Goal: Navigation & Orientation: Find specific page/section

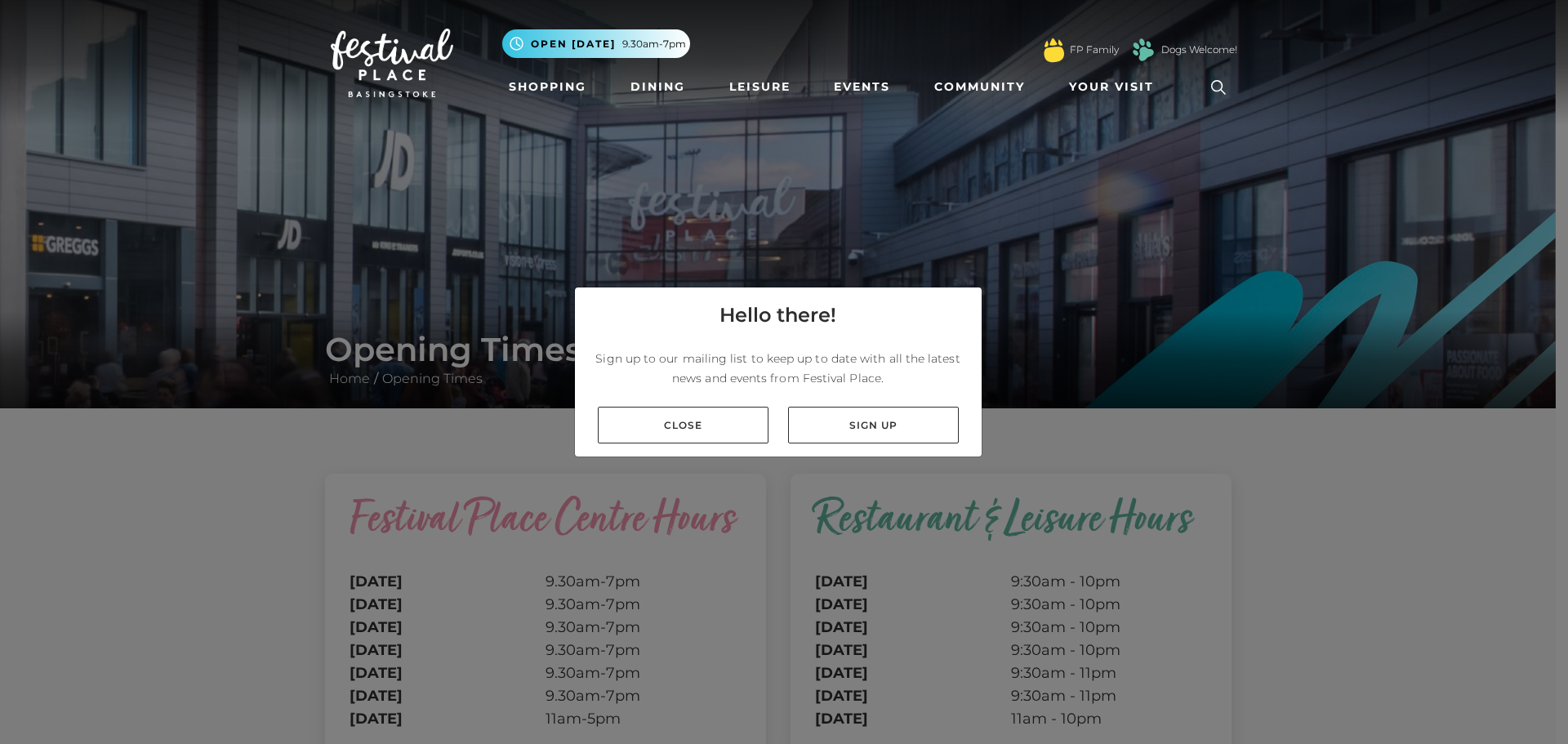
click at [673, 415] on link "Close" at bounding box center [683, 425] width 170 height 37
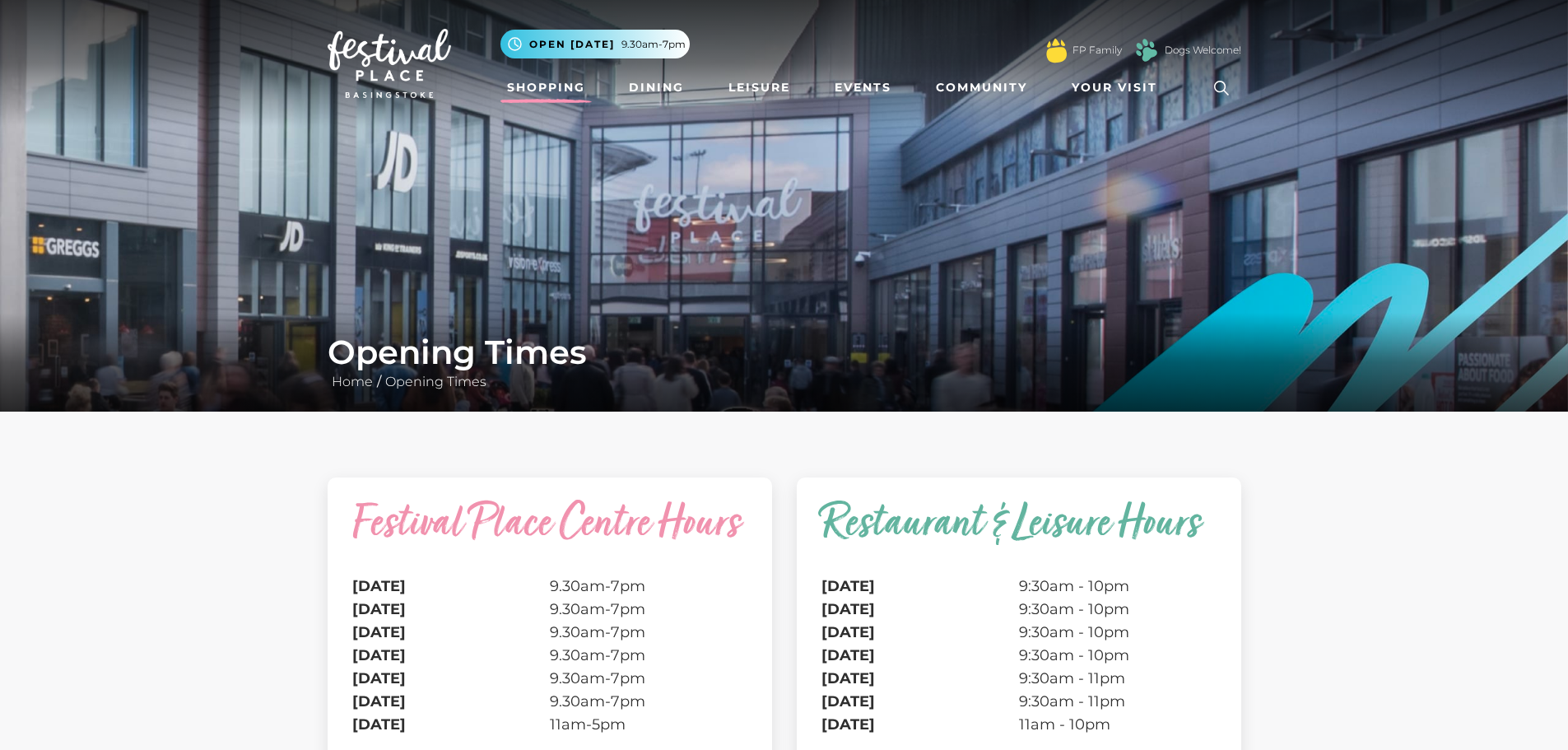
click at [574, 86] on link "Shopping" at bounding box center [546, 87] width 91 height 30
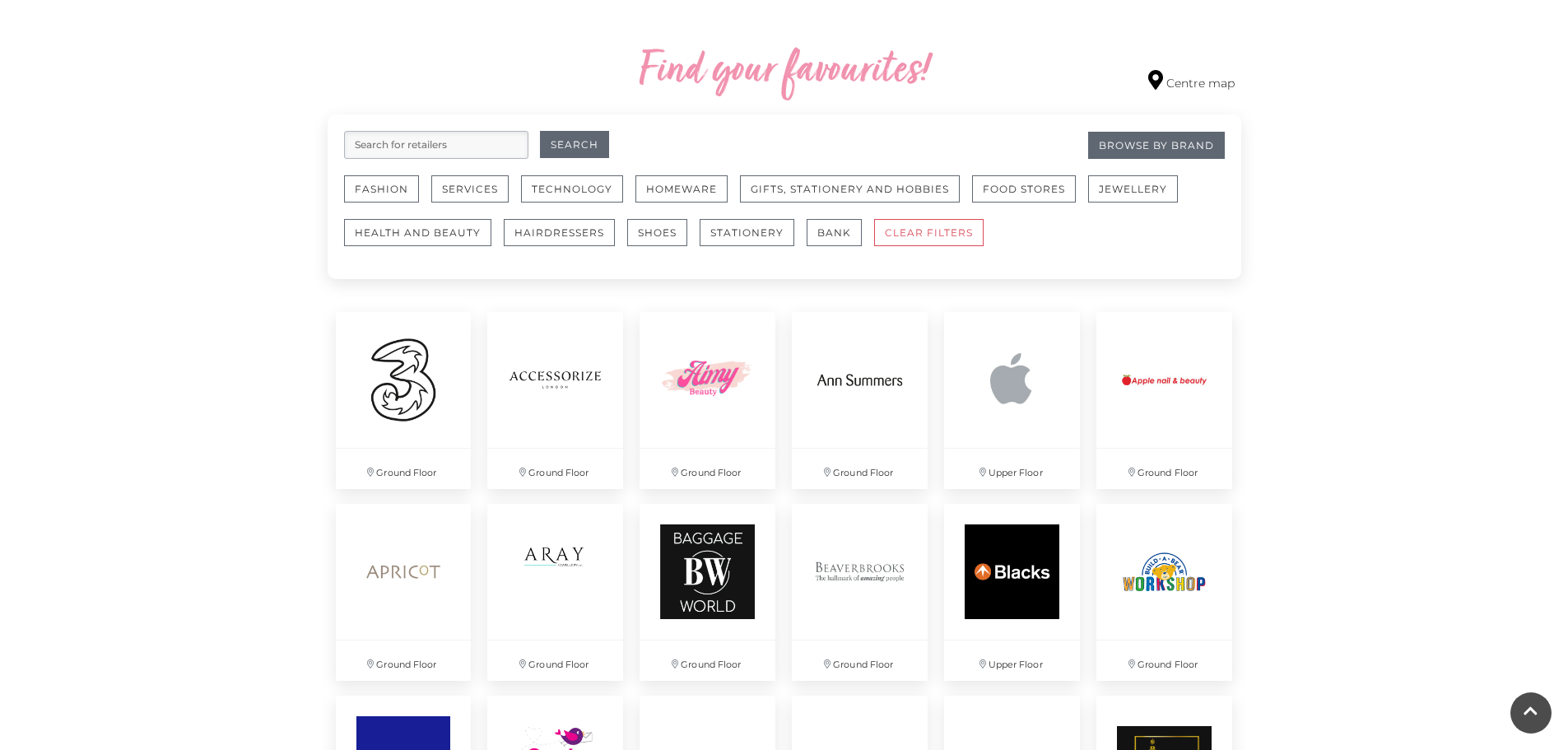
scroll to position [988, 0]
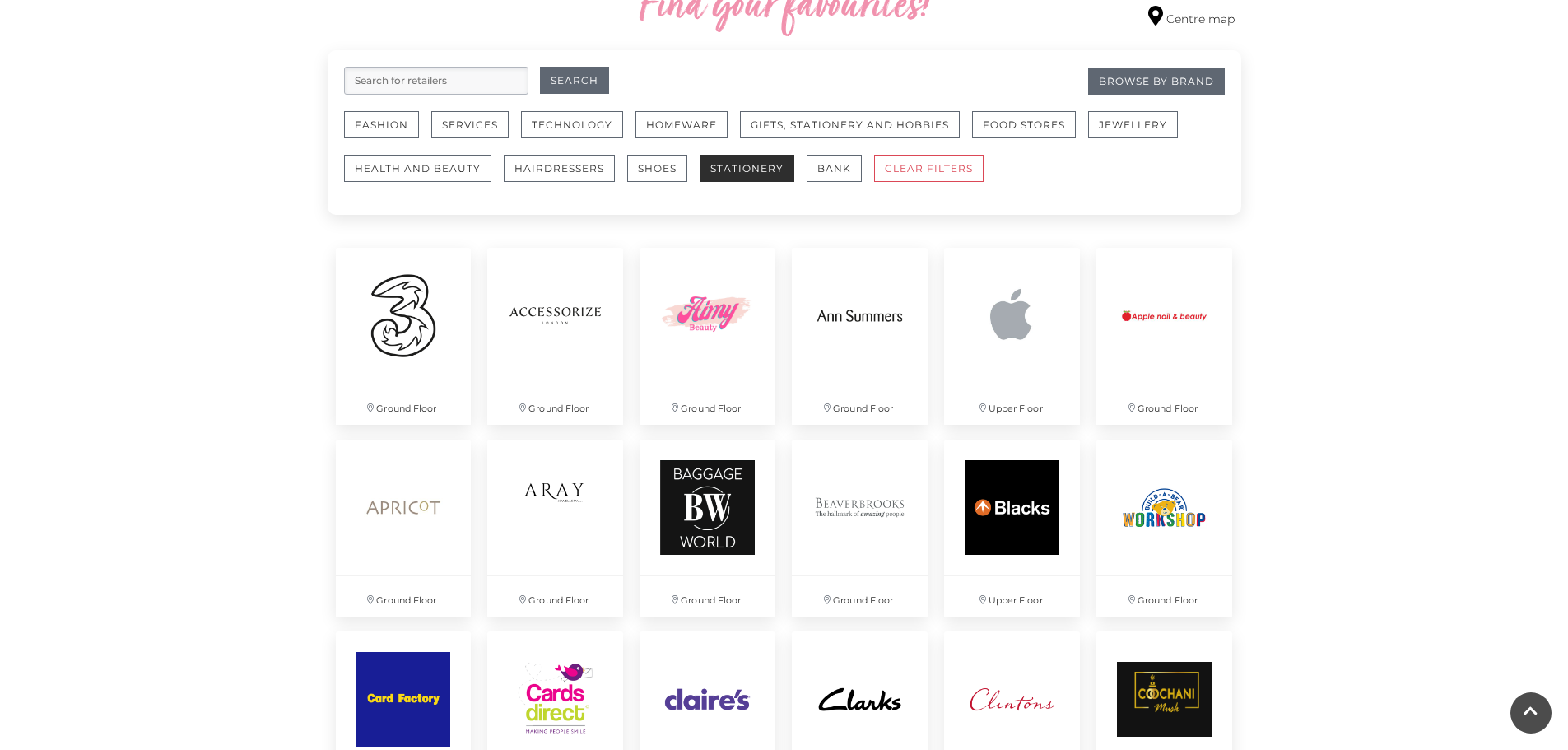
click at [743, 159] on button "Stationery" at bounding box center [747, 168] width 95 height 27
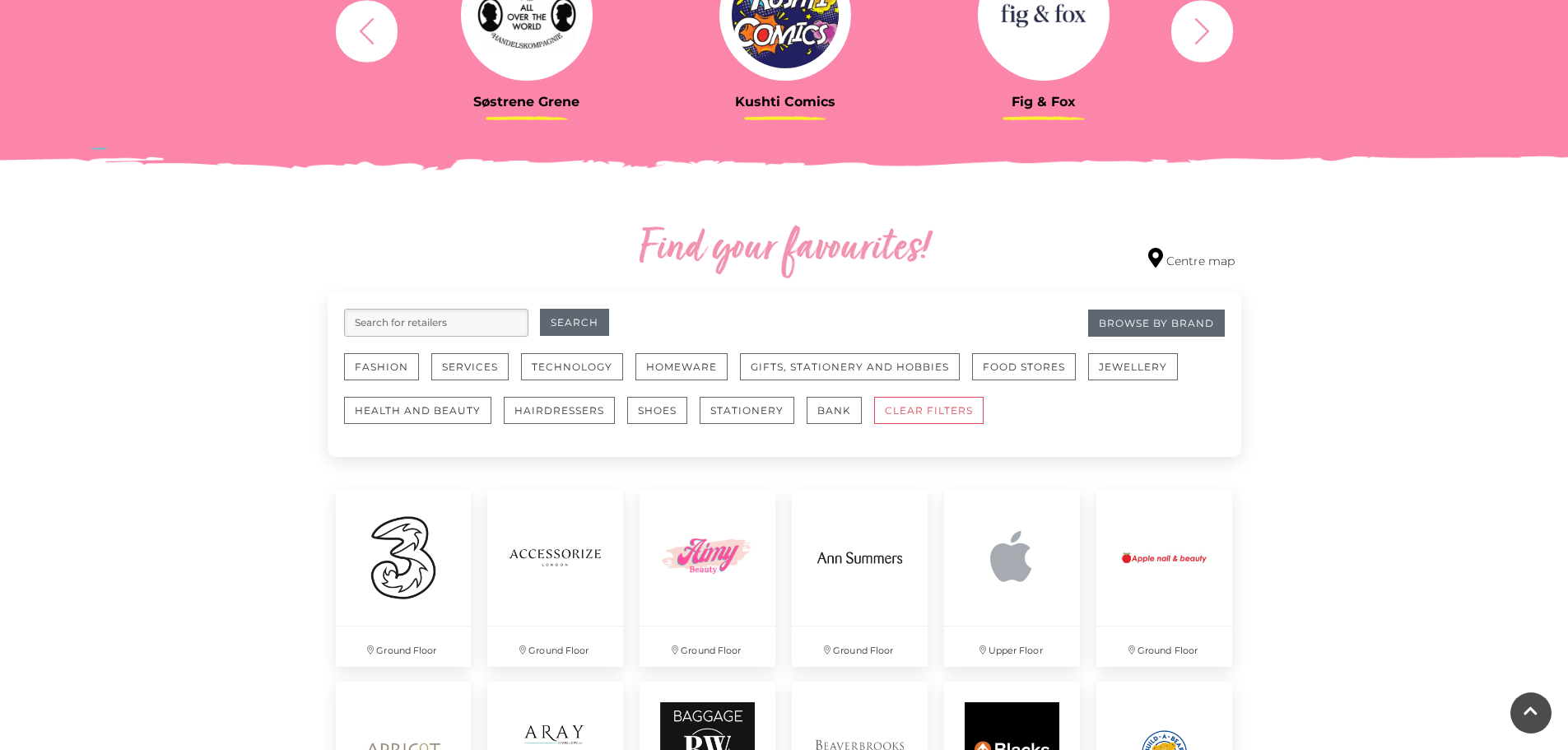
scroll to position [823, 0]
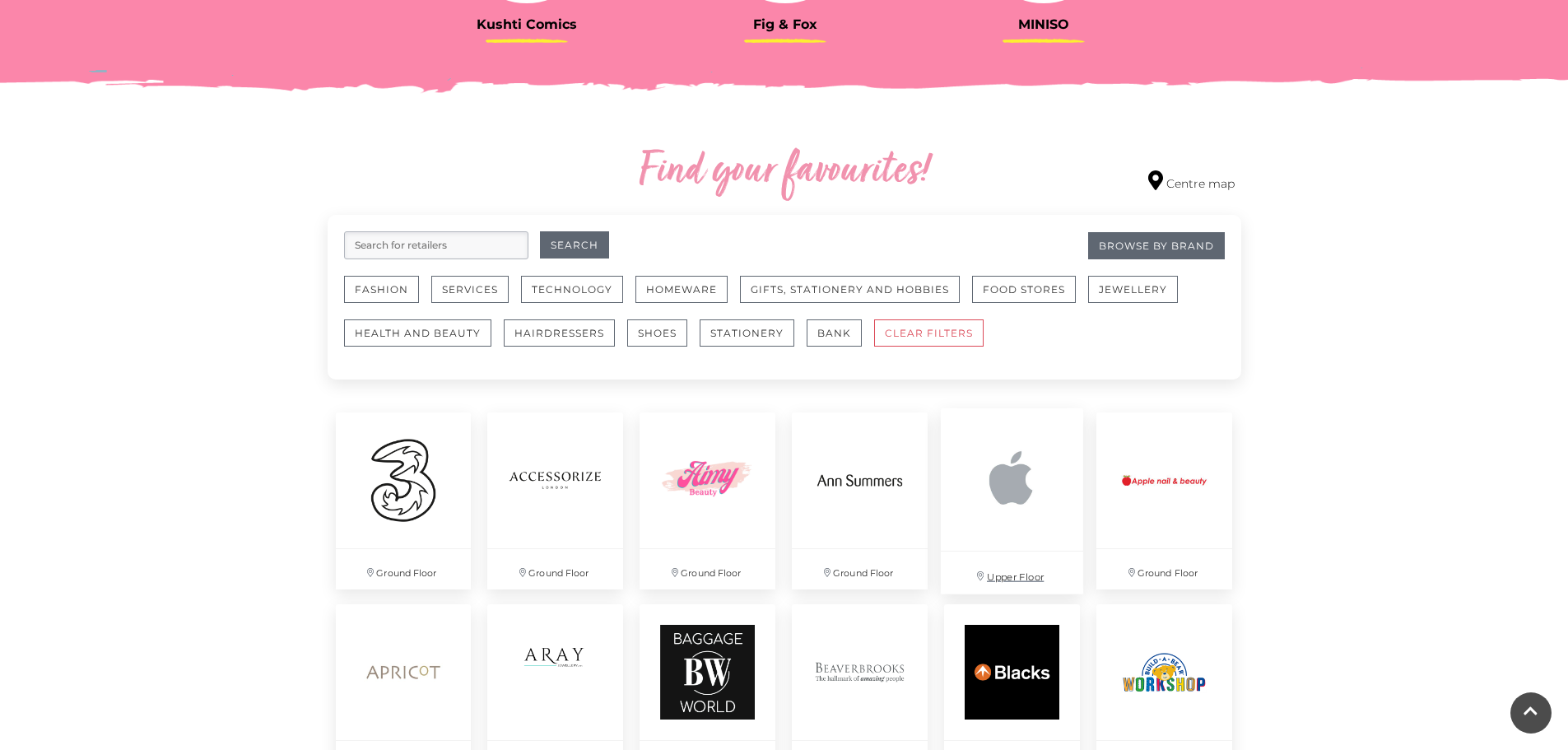
click at [1022, 480] on img at bounding box center [1012, 479] width 142 height 142
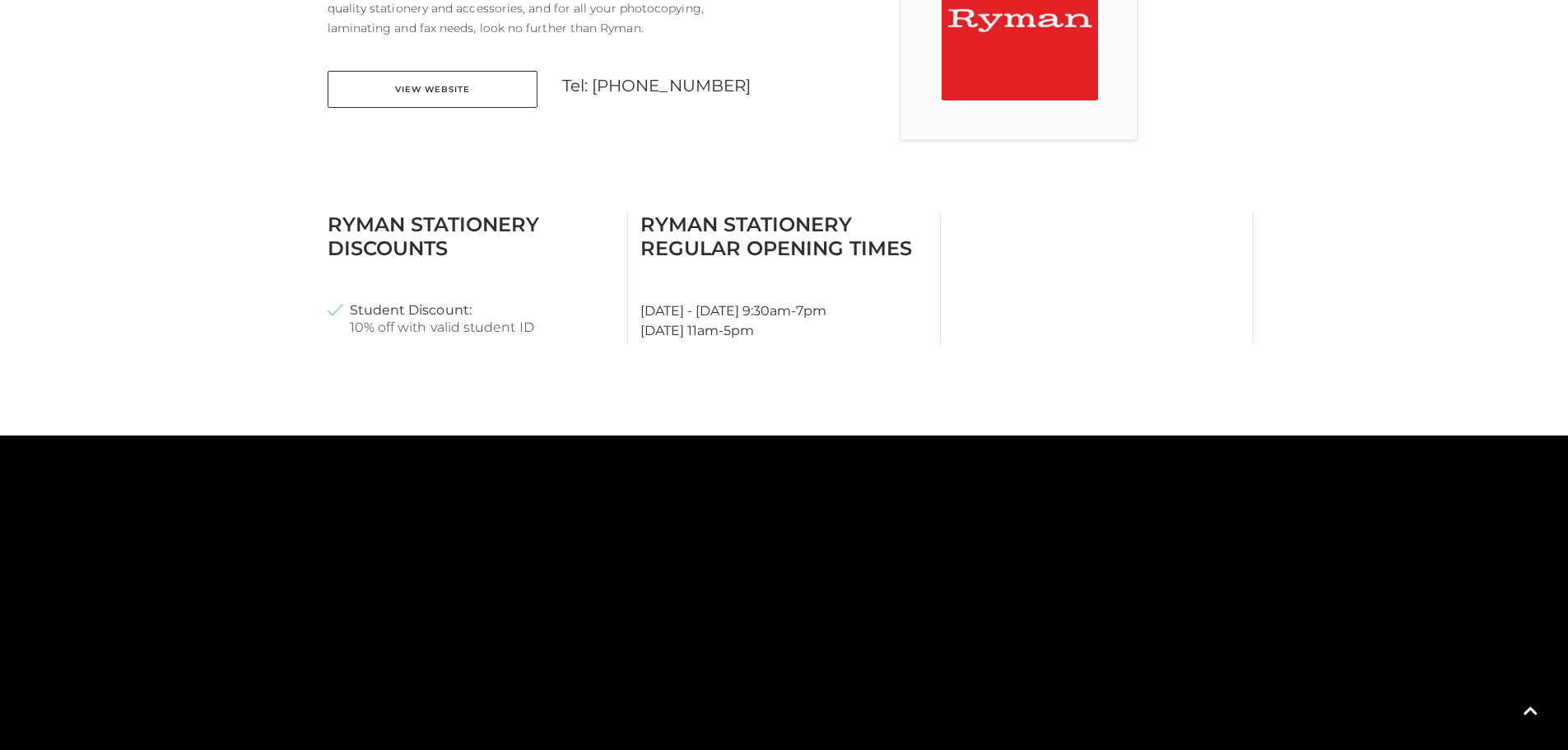
scroll to position [577, 0]
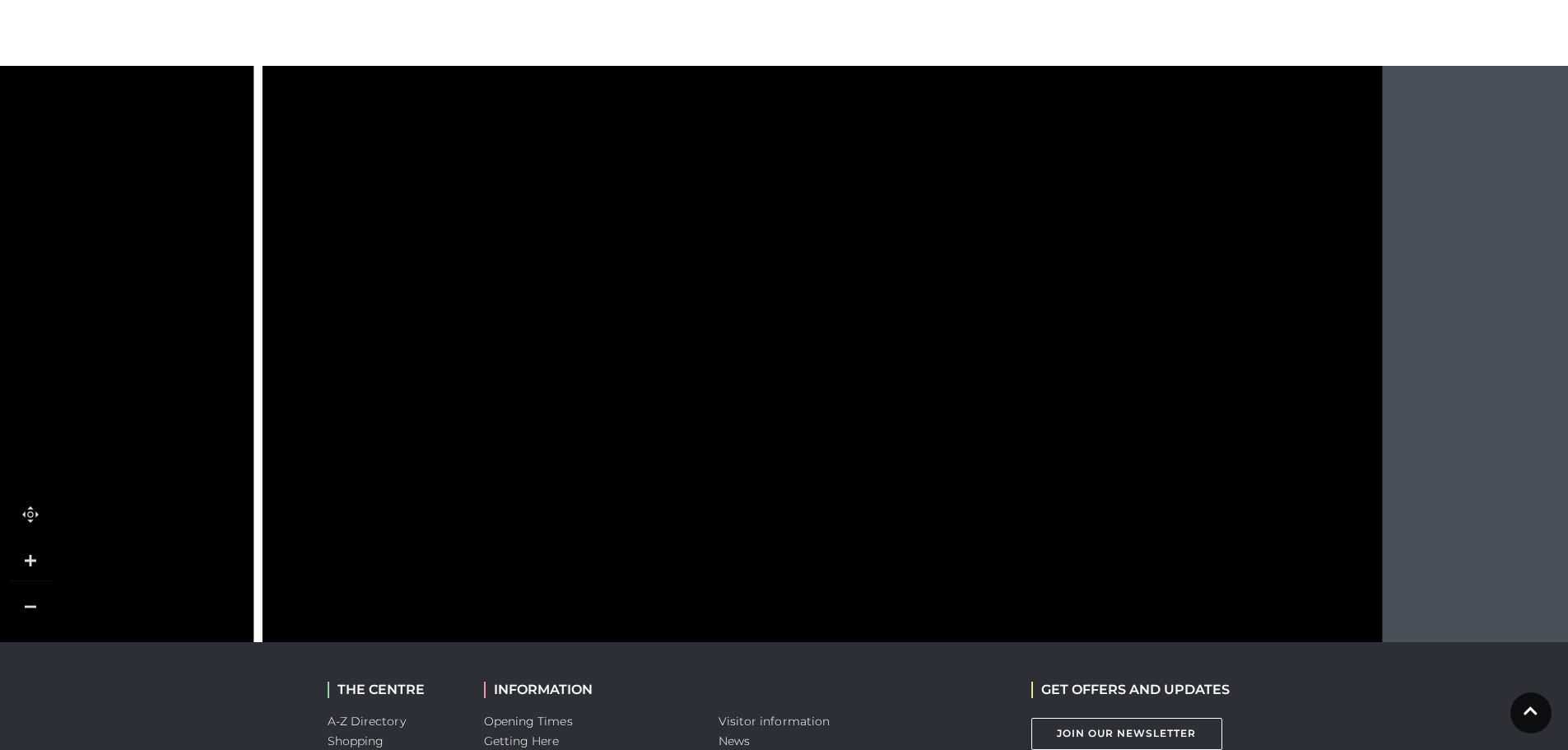
scroll to position [988, 0]
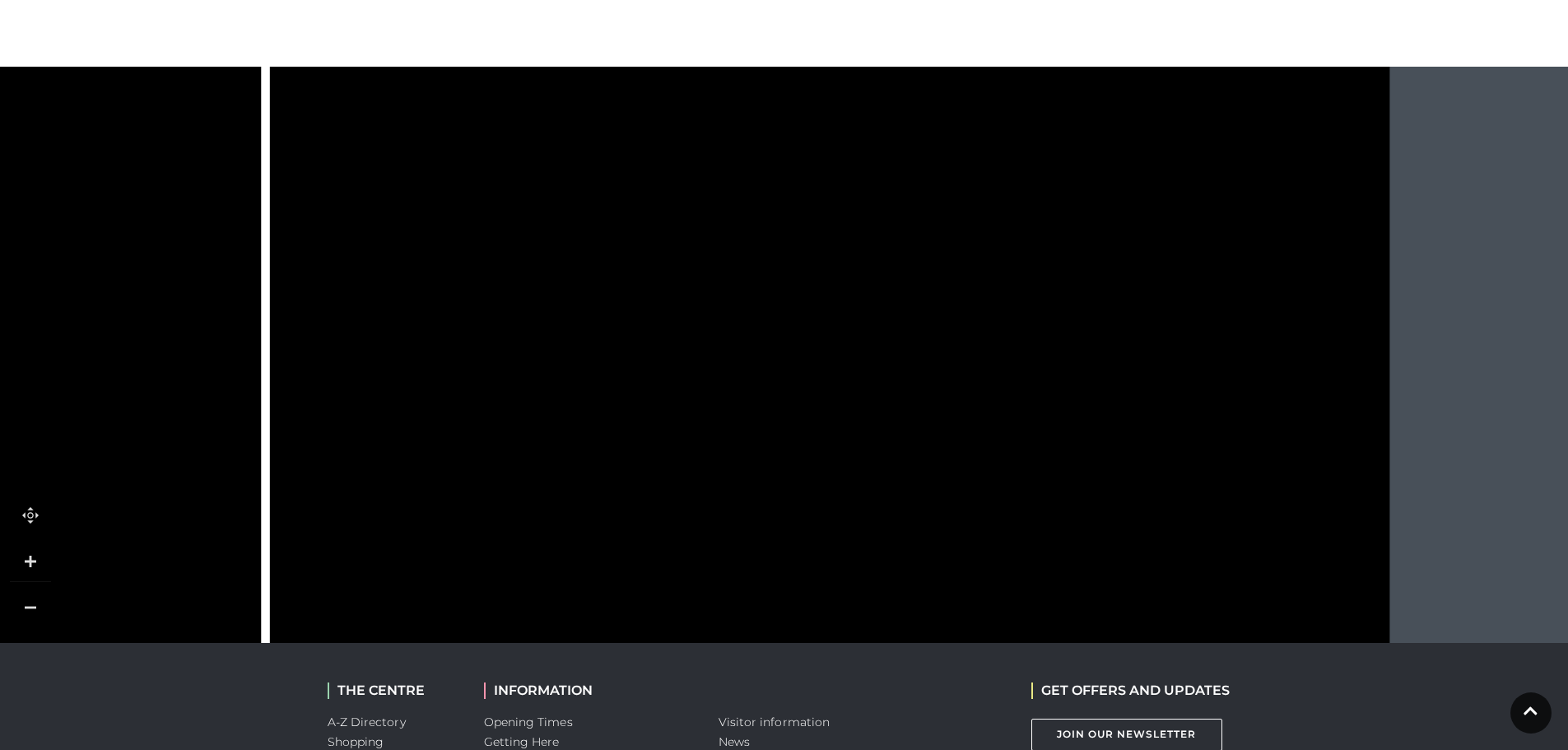
drag, startPoint x: 836, startPoint y: 397, endPoint x: 843, endPoint y: 598, distance: 201.1
click at [843, 598] on icon at bounding box center [817, 599] width 61 height 54
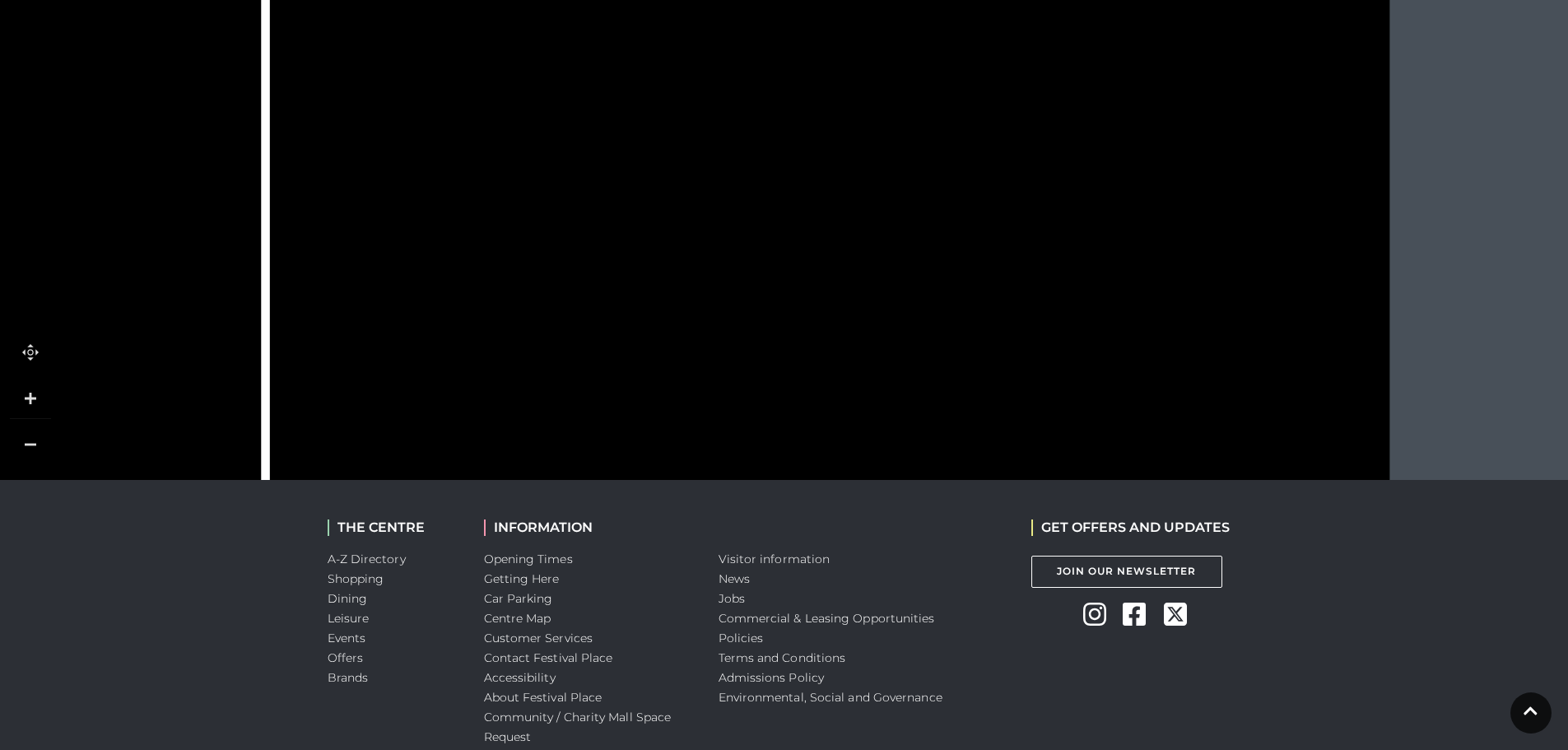
scroll to position [1152, 0]
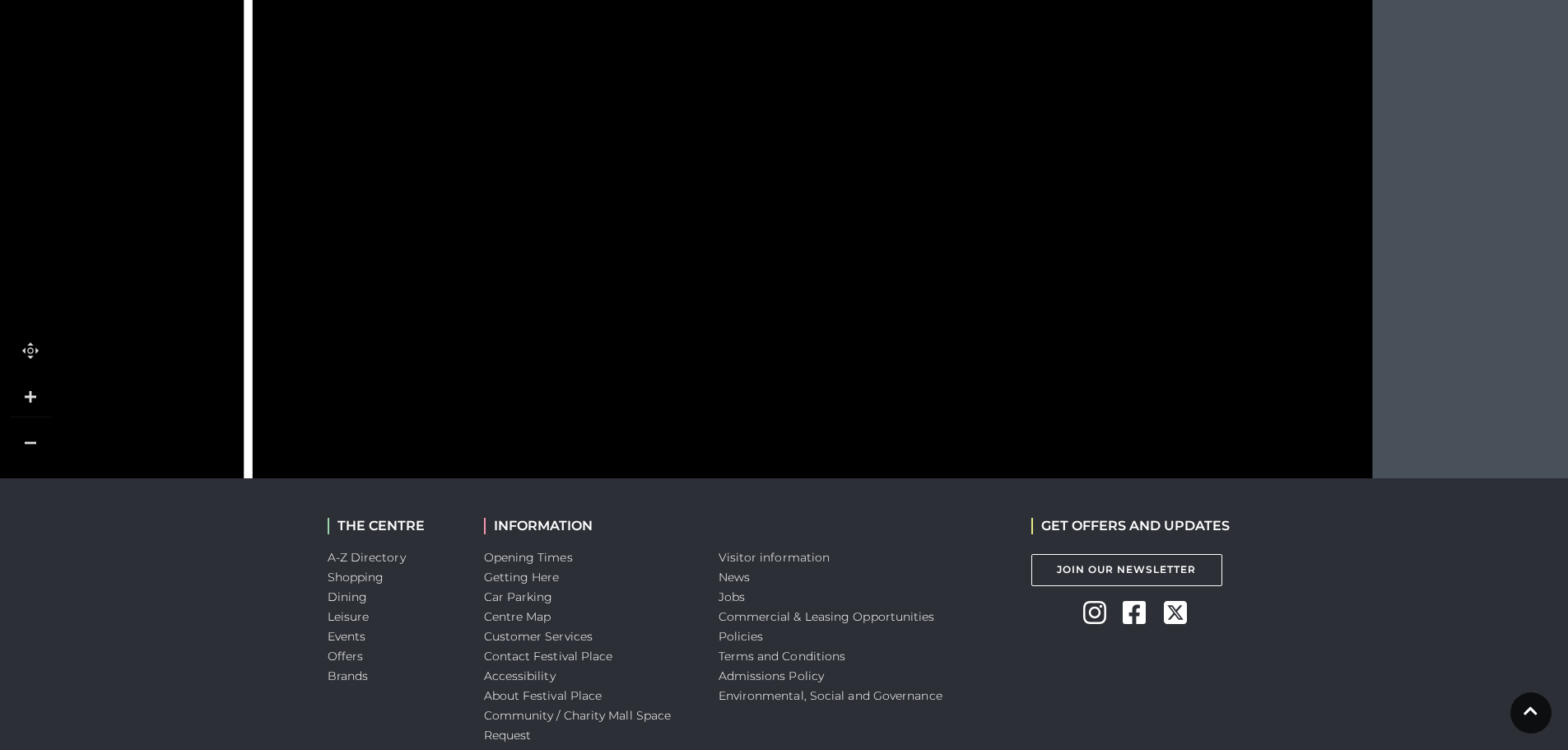
drag, startPoint x: 924, startPoint y: 378, endPoint x: 903, endPoint y: 88, distance: 290.8
drag, startPoint x: 910, startPoint y: 215, endPoint x: 910, endPoint y: 114, distance: 101.0
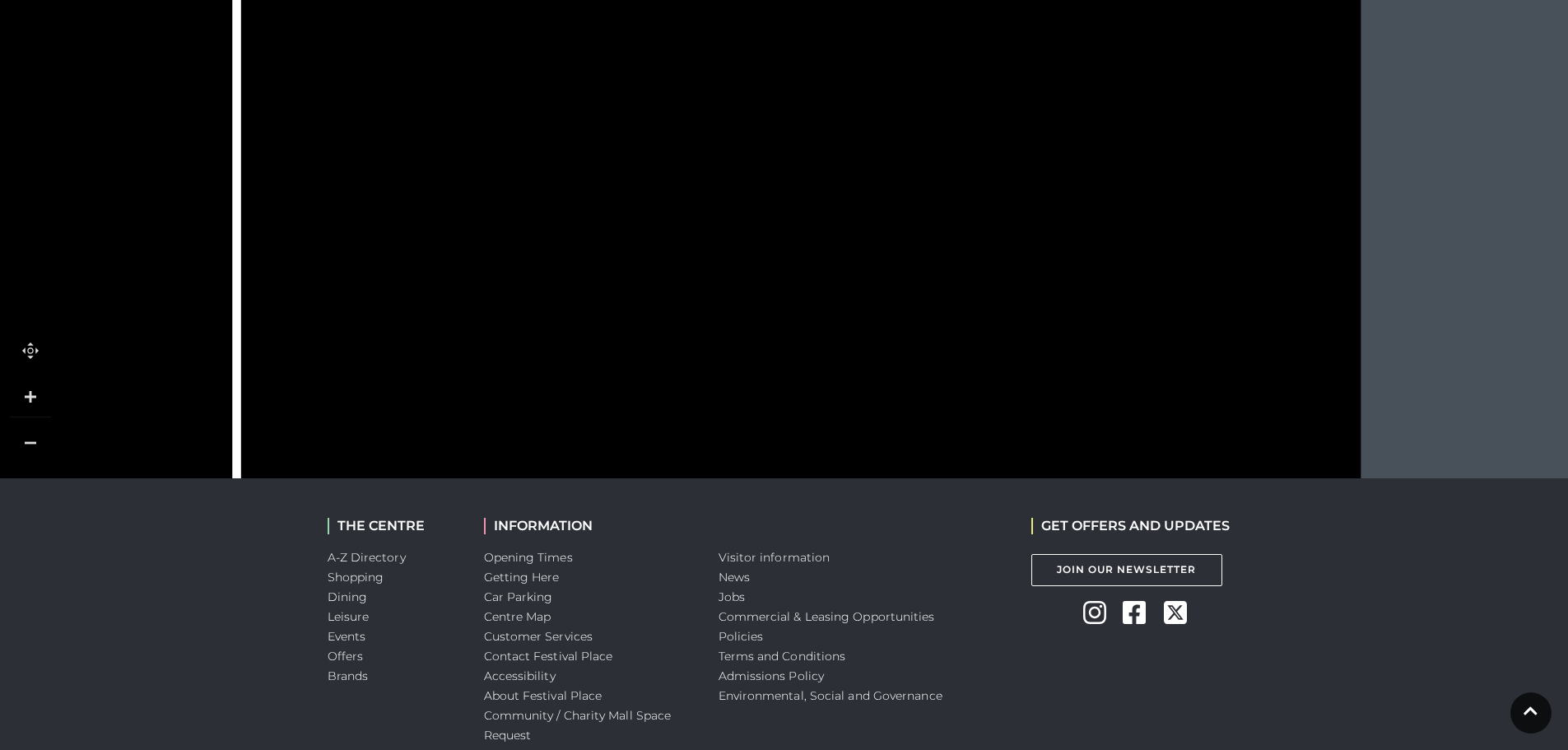
drag, startPoint x: 965, startPoint y: 142, endPoint x: 955, endPoint y: 292, distance: 150.3
click at [953, 292] on polygon at bounding box center [1005, 288] width 143 height 121
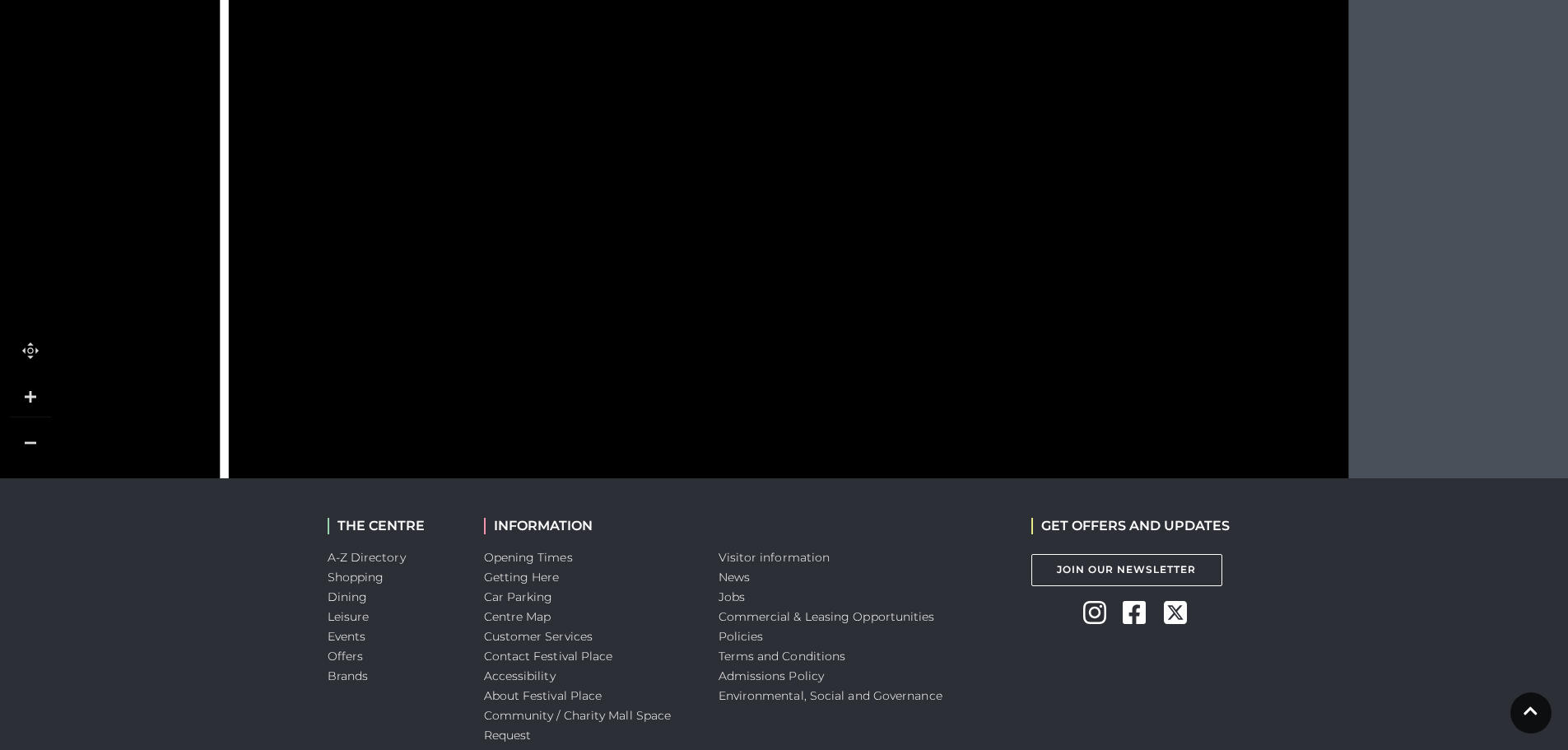
drag, startPoint x: 956, startPoint y: 209, endPoint x: 938, endPoint y: 358, distance: 150.1
click at [938, 318] on rect at bounding box center [992, 171] width 143 height 295
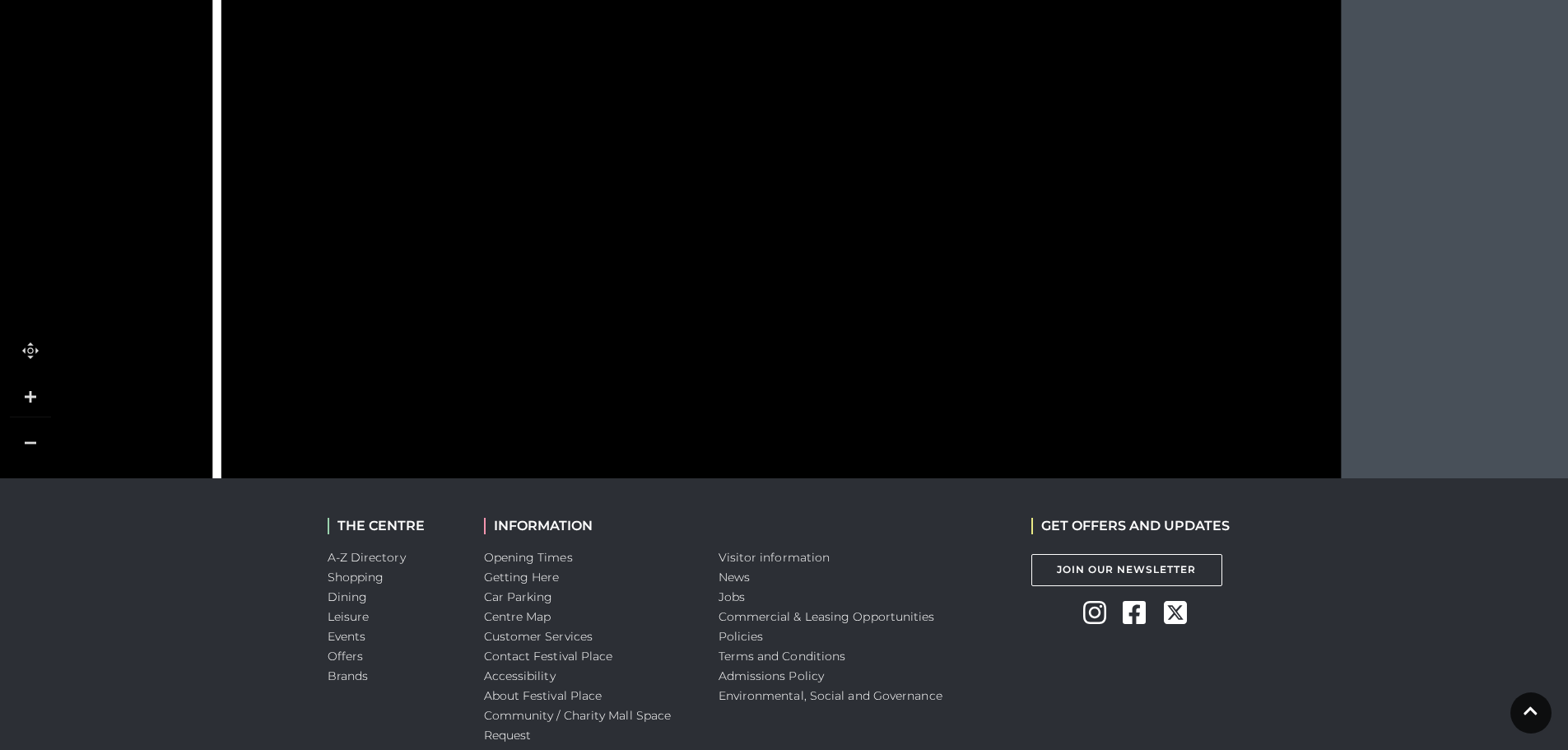
drag, startPoint x: 919, startPoint y: 109, endPoint x: 913, endPoint y: 283, distance: 174.1
click at [913, 128] on rect at bounding box center [951, 108] width 75 height 39
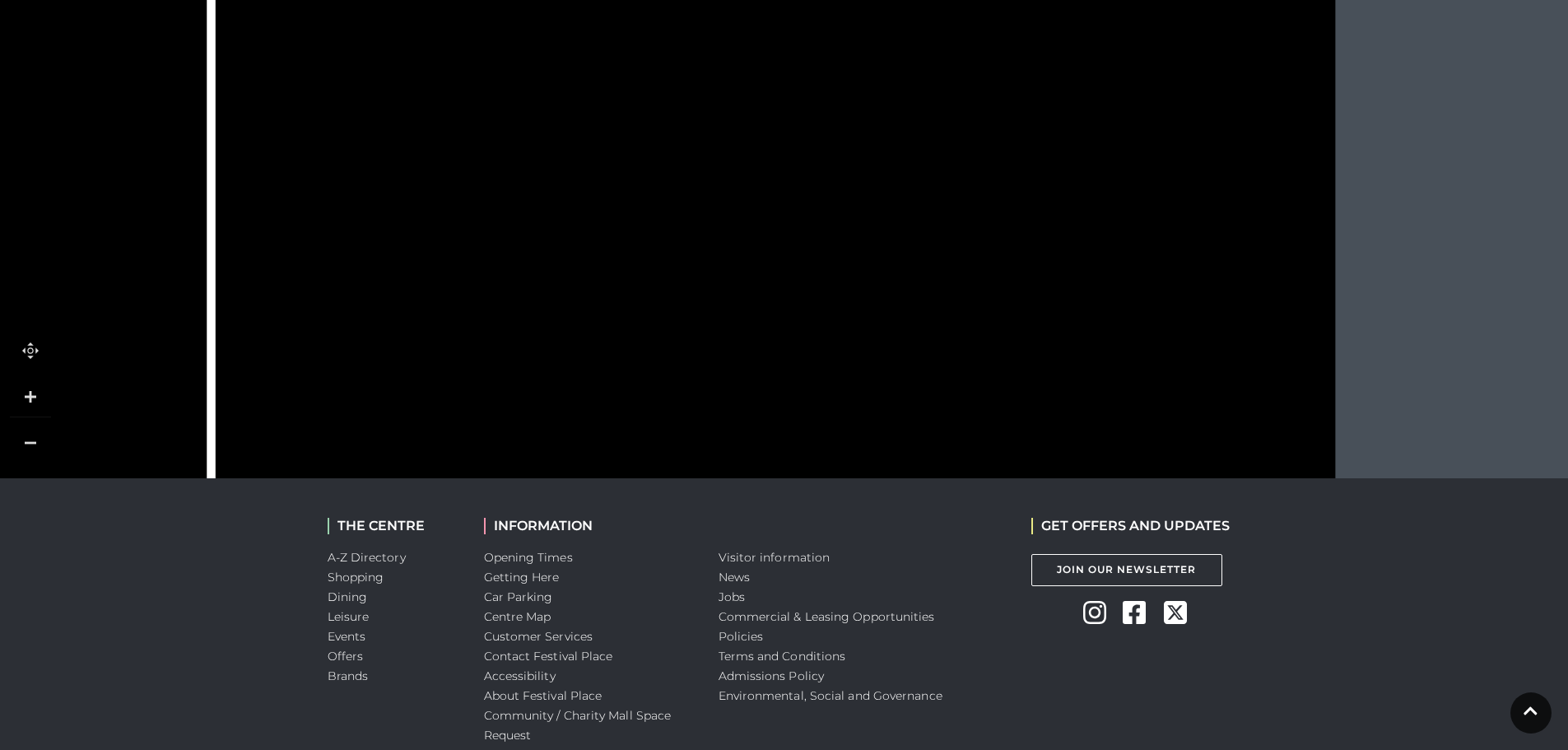
drag, startPoint x: 913, startPoint y: 120, endPoint x: 905, endPoint y: 236, distance: 116.3
click at [905, 236] on icon at bounding box center [759, 492] width 583 height 1113
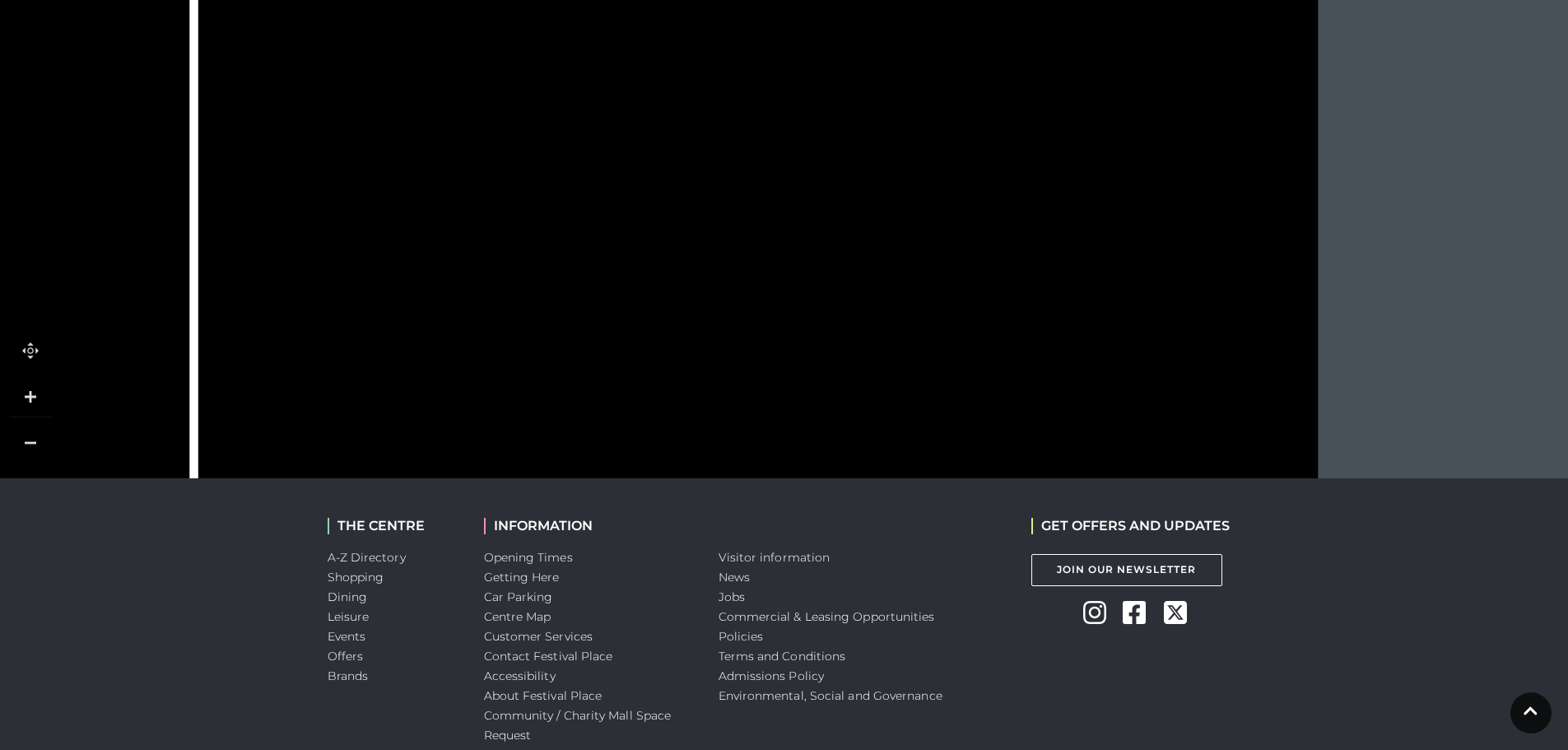
drag, startPoint x: 908, startPoint y: 126, endPoint x: 898, endPoint y: 3, distance: 123.4
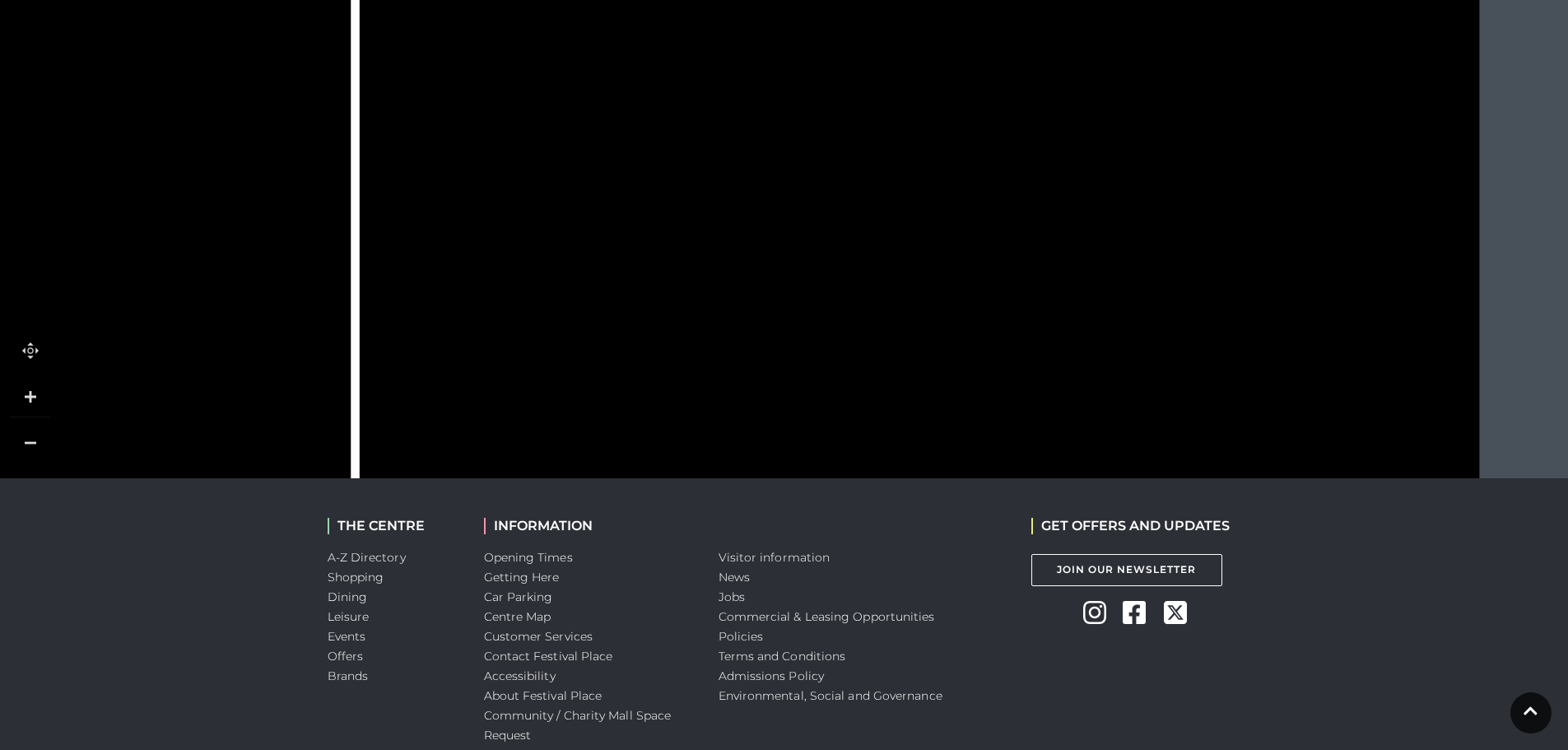
drag, startPoint x: 895, startPoint y: 133, endPoint x: 1014, endPoint y: 97, distance: 124.3
click at [1017, 132] on icon at bounding box center [903, 689] width 583 height 1113
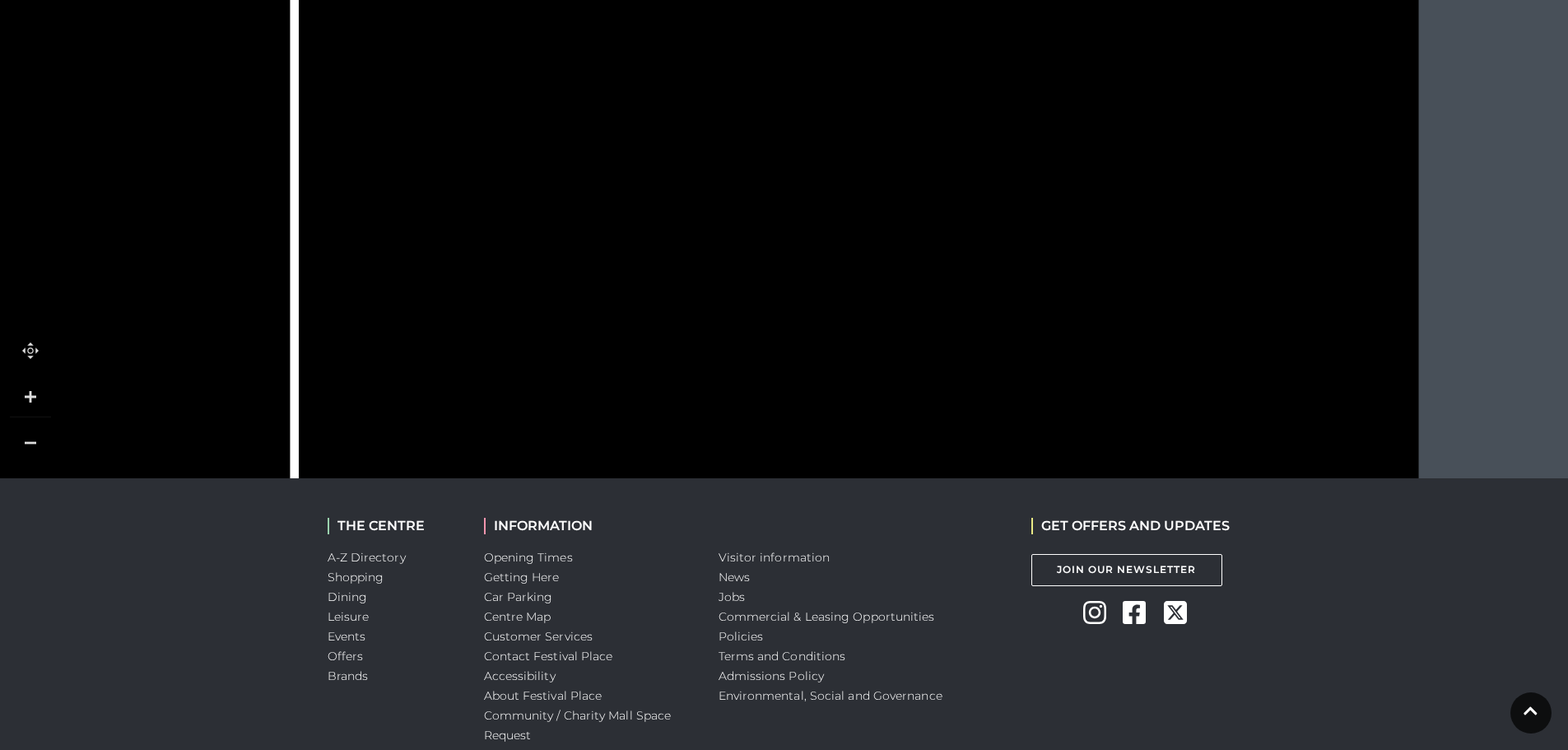
drag, startPoint x: 1017, startPoint y: 229, endPoint x: 1012, endPoint y: 39, distance: 190.1
click at [1012, 87] on rect at bounding box center [1063, 235] width 143 height 295
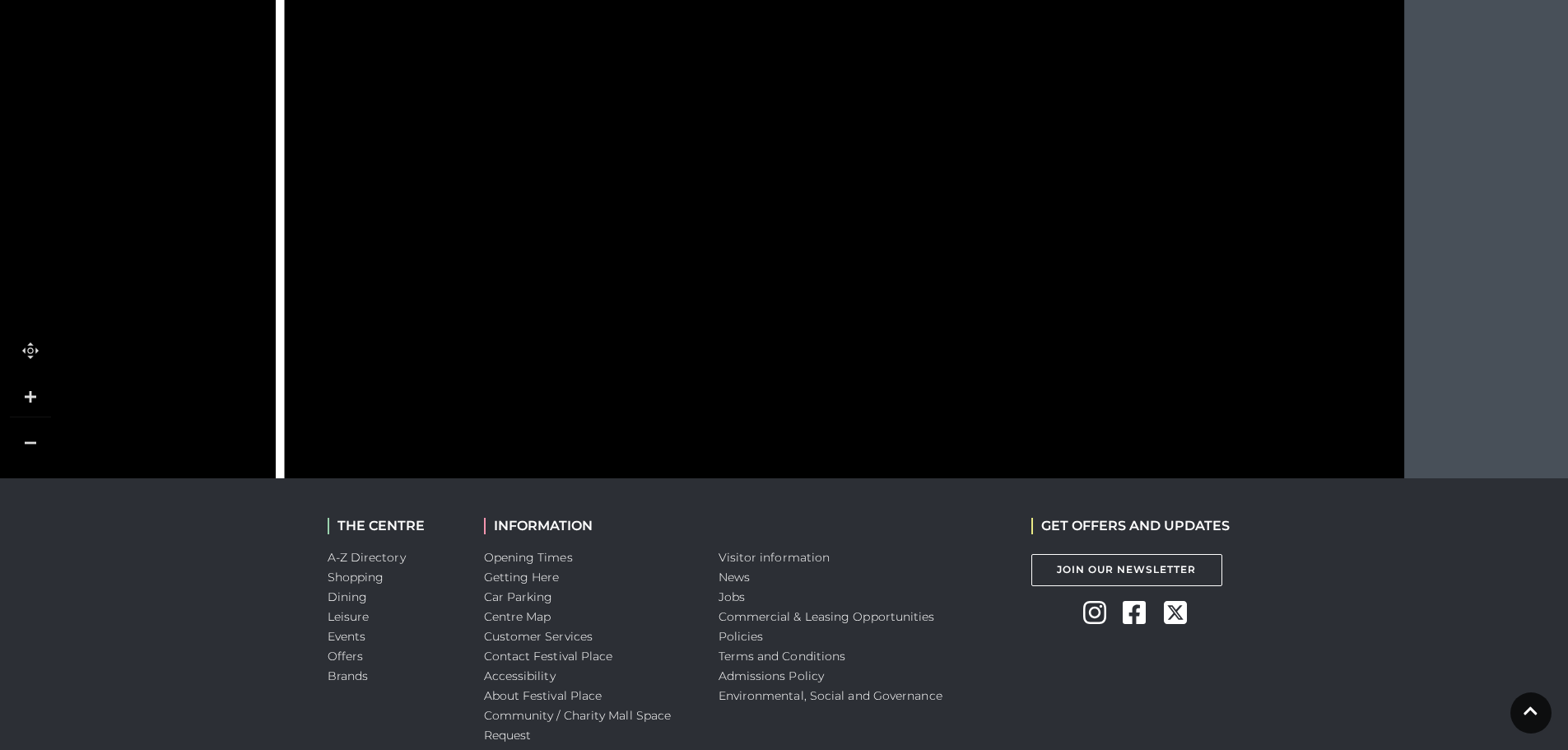
drag, startPoint x: 954, startPoint y: 234, endPoint x: 963, endPoint y: 111, distance: 123.3
click at [963, 120] on icon at bounding box center [828, 181] width 583 height 1113
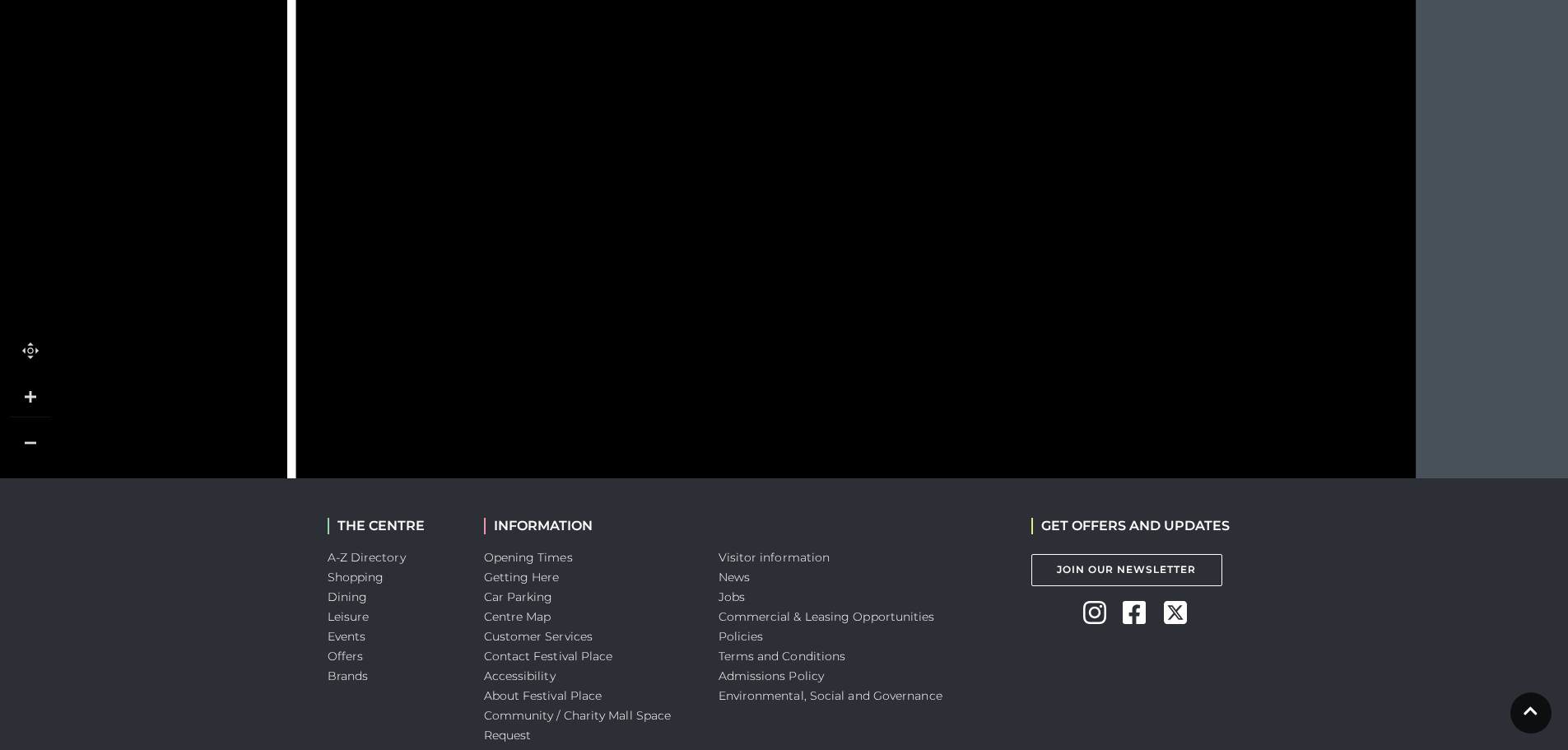
drag, startPoint x: 1014, startPoint y: 116, endPoint x: 1016, endPoint y: 165, distance: 49.0
click at [1016, 165] on polygon at bounding box center [1060, 194] width 143 height 121
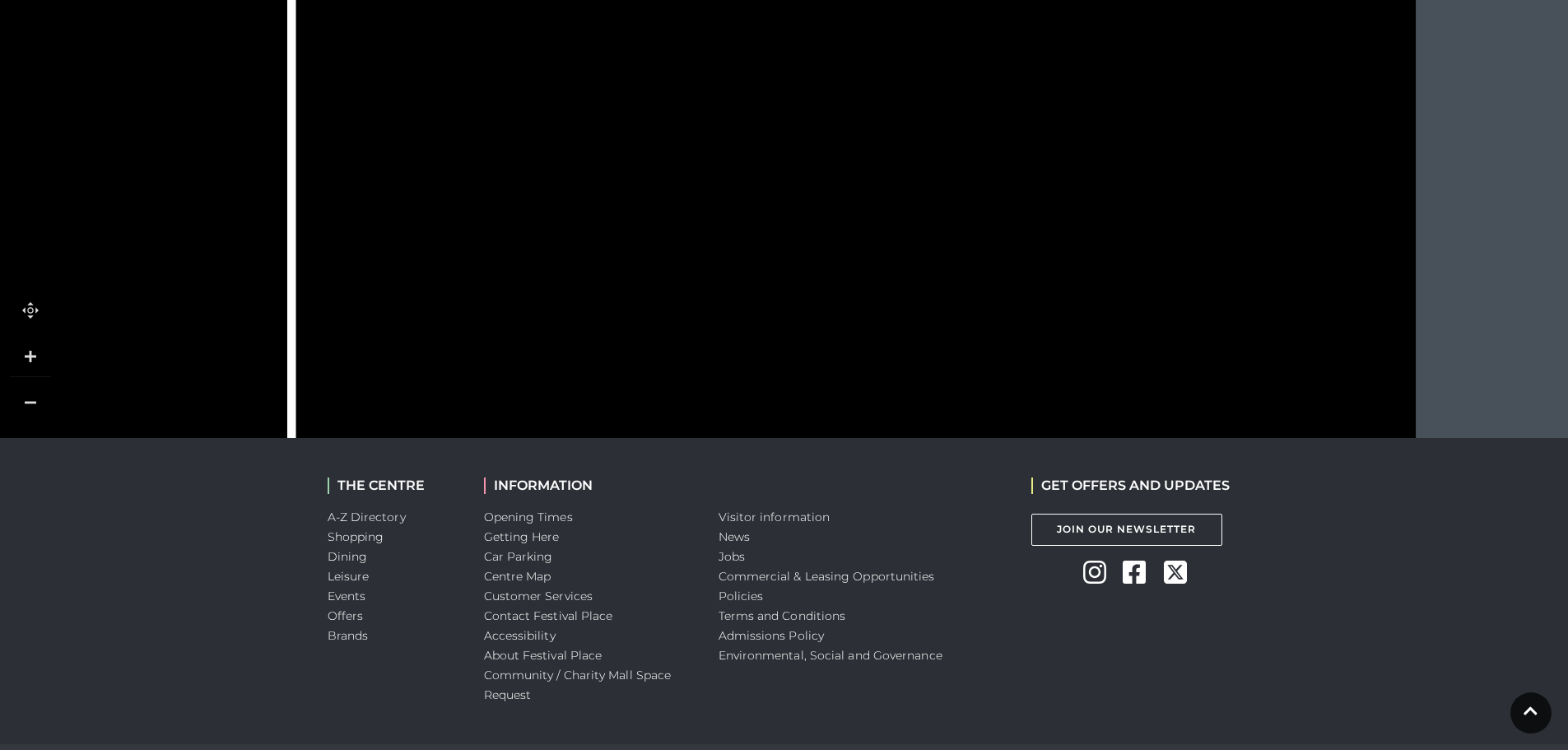
scroll to position [1233, 0]
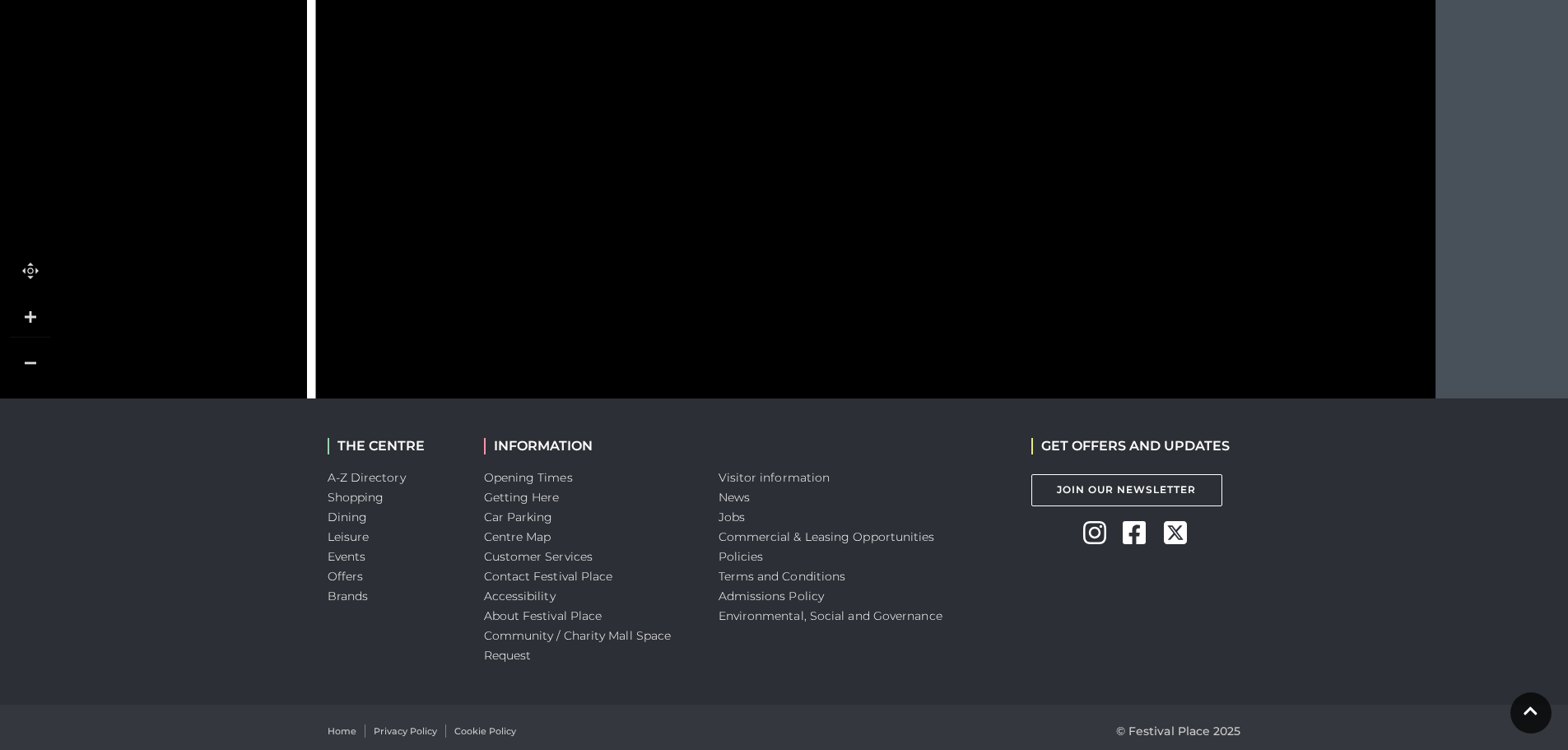
drag, startPoint x: 990, startPoint y: 158, endPoint x: 1017, endPoint y: 200, distance: 49.9
click at [1017, 200] on icon at bounding box center [860, 67] width 583 height 1113
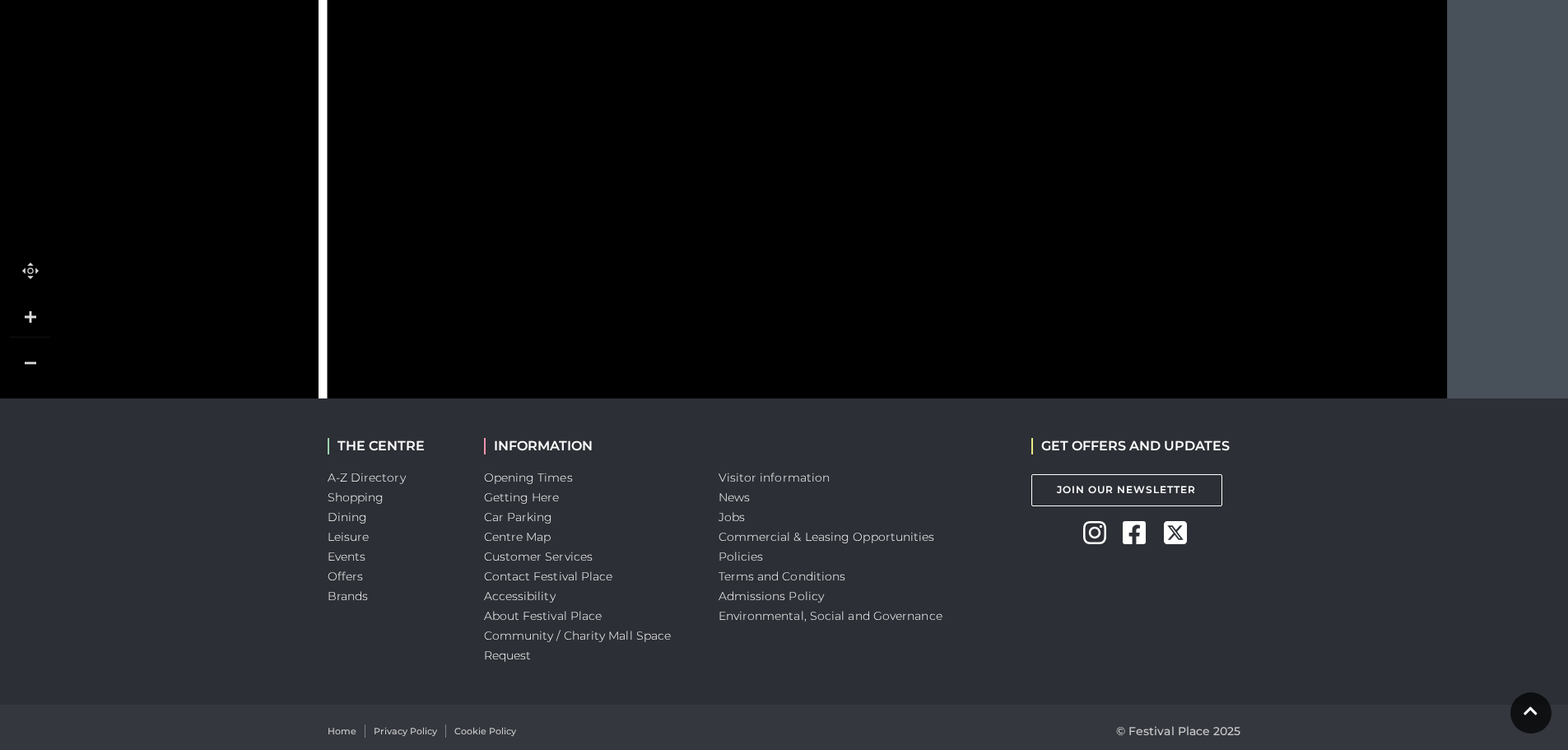
drag, startPoint x: 1017, startPoint y: 200, endPoint x: 1020, endPoint y: 399, distance: 199.0
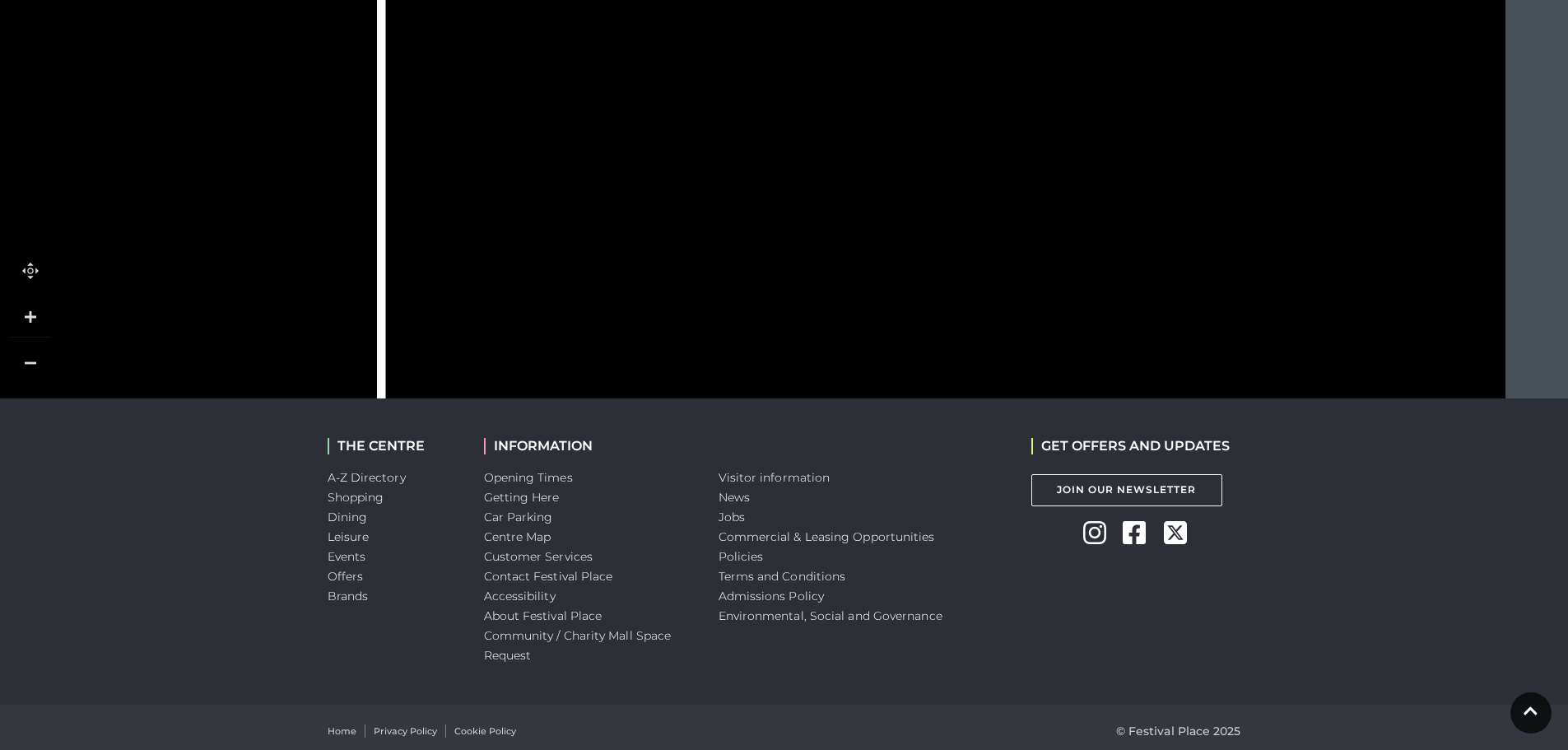
drag, startPoint x: 956, startPoint y: 70, endPoint x: 955, endPoint y: 572, distance: 502.0
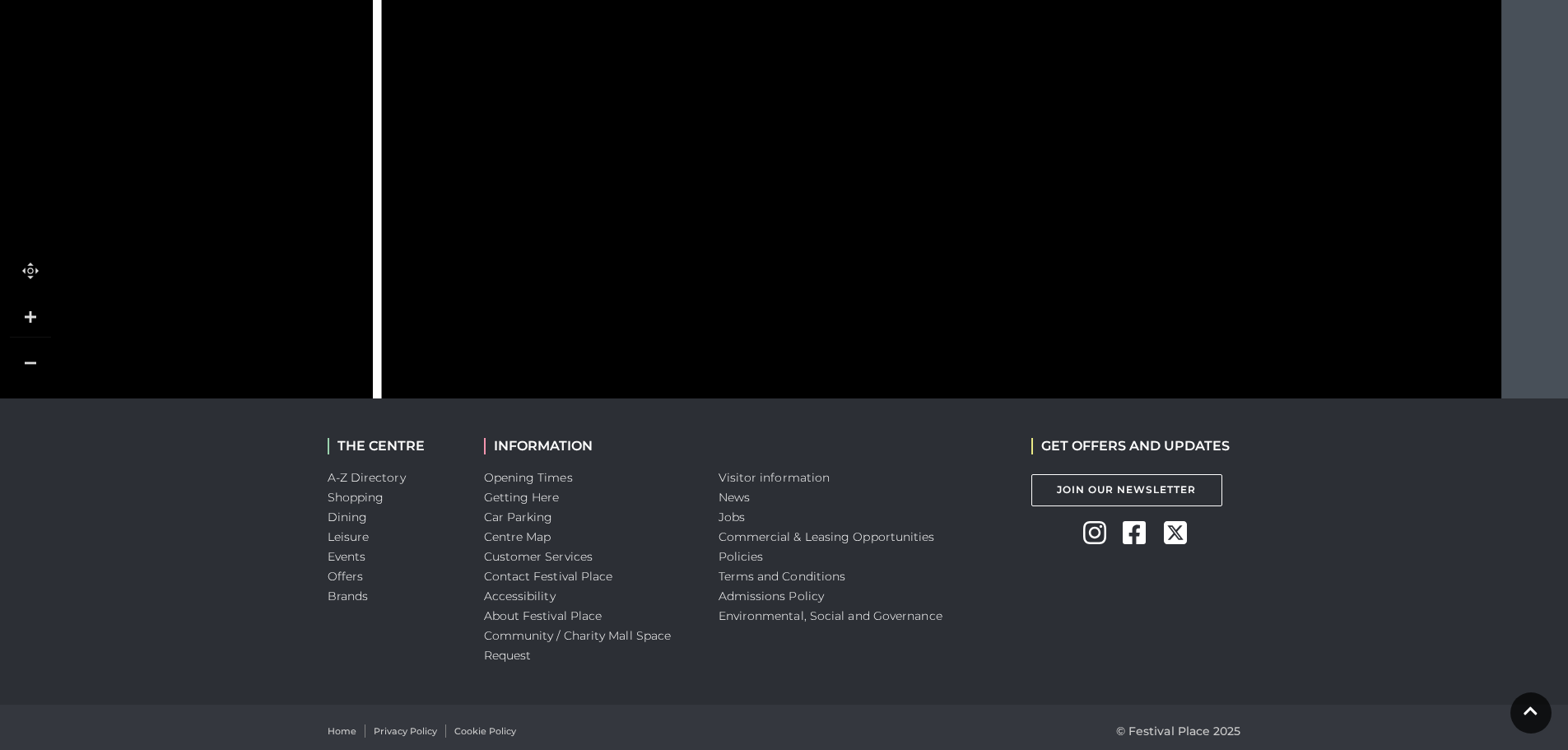
drag, startPoint x: 888, startPoint y: 165, endPoint x: 886, endPoint y: 365, distance: 200.0
click at [886, 365] on rect at bounding box center [901, 367] width 143 height 39
